Goal: Navigation & Orientation: Find specific page/section

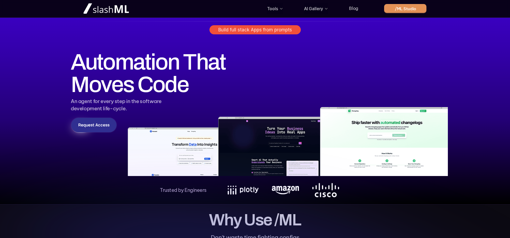
scroll to position [129, 0]
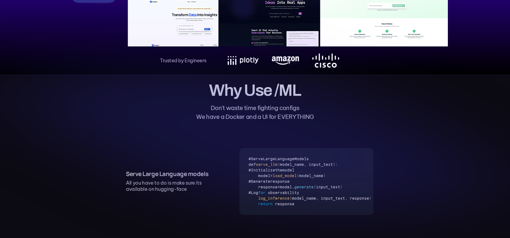
drag, startPoint x: 229, startPoint y: 109, endPoint x: 287, endPoint y: 112, distance: 58.0
click at [266, 111] on use at bounding box center [253, 137] width 504 height 145
click at [287, 112] on use at bounding box center [253, 137] width 504 height 145
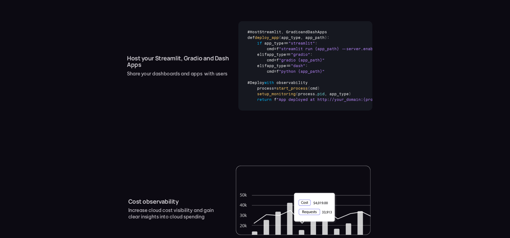
scroll to position [585, 0]
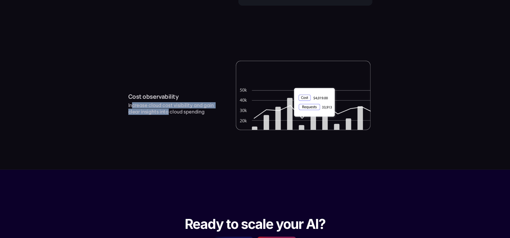
drag, startPoint x: 131, startPoint y: 120, endPoint x: 197, endPoint y: 124, distance: 66.6
click at [182, 115] on p "Increase cloud cost visibility and gain clear insights into cloud spending" at bounding box center [172, 108] width 88 height 13
click at [204, 115] on p "Increase cloud cost visibility and gain clear insights into cloud spending" at bounding box center [172, 108] width 88 height 13
click at [140, 115] on p "Increase cloud cost visibility and gain clear insights into cloud spending" at bounding box center [172, 108] width 88 height 13
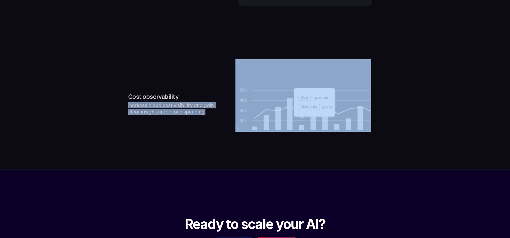
drag, startPoint x: 140, startPoint y: 126, endPoint x: 166, endPoint y: 135, distance: 26.6
click at [140, 115] on p "Increase cloud cost visibility and gain clear insights into cloud spending" at bounding box center [172, 108] width 88 height 13
drag, startPoint x: 166, startPoint y: 135, endPoint x: 202, endPoint y: 139, distance: 36.7
click at [166, 135] on div "Cost observability Increase cloud cost visibility and gain clear insights into …" at bounding box center [254, 95] width 467 height 126
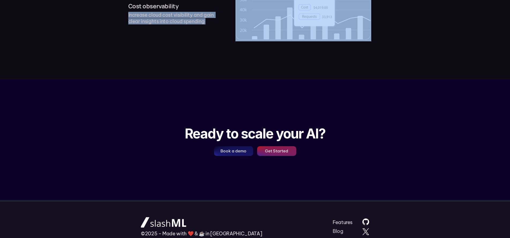
scroll to position [732, 0]
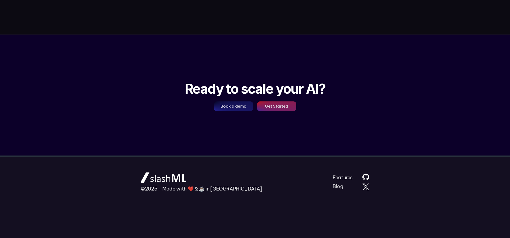
click at [224, 189] on p "©2025 – Made with ❤️ & ☕️ in [GEOGRAPHIC_DATA]" at bounding box center [201, 188] width 121 height 6
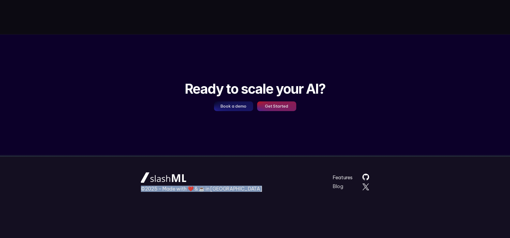
click at [224, 189] on p "©2025 – Made with ❤️ & ☕️ in [GEOGRAPHIC_DATA]" at bounding box center [201, 188] width 121 height 6
click at [191, 188] on p "©2025 – Made with ❤️ & ☕️ in [GEOGRAPHIC_DATA]" at bounding box center [201, 188] width 121 height 6
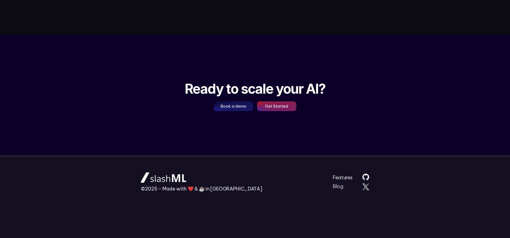
click at [234, 191] on div "©2025 – Made with ❤️ & ☕️ in [GEOGRAPHIC_DATA]" at bounding box center [198, 182] width 114 height 20
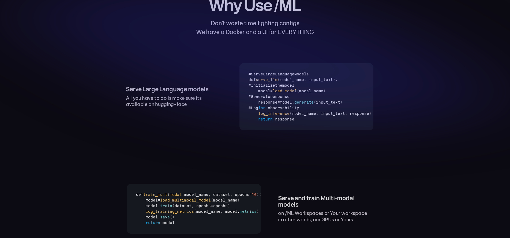
scroll to position [0, 0]
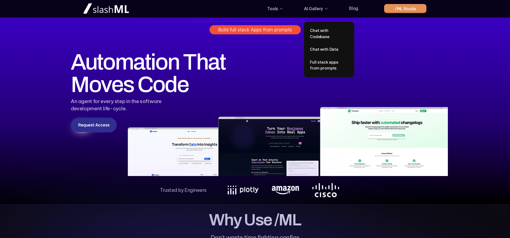
click at [326, 56] on img at bounding box center [255, 109] width 386 height 134
click at [313, 58] on img at bounding box center [255, 109] width 386 height 134
drag, startPoint x: 313, startPoint y: 61, endPoint x: 315, endPoint y: 56, distance: 5.1
click at [313, 61] on img at bounding box center [255, 109] width 386 height 134
click at [311, 9] on p "AI Gallery" at bounding box center [313, 8] width 19 height 9
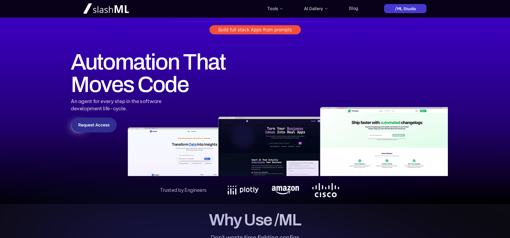
click at [417, 6] on link "/ML Studio" at bounding box center [405, 8] width 42 height 9
